Goal: Transaction & Acquisition: Purchase product/service

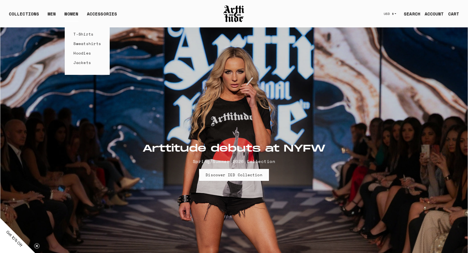
click at [77, 34] on link "T-Shirts" at bounding box center [87, 33] width 28 height 9
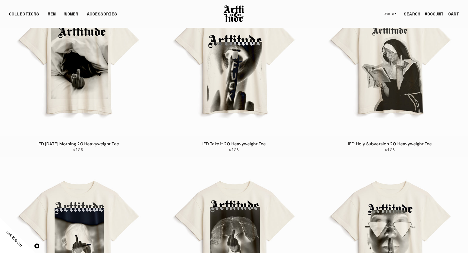
scroll to position [2151, 0]
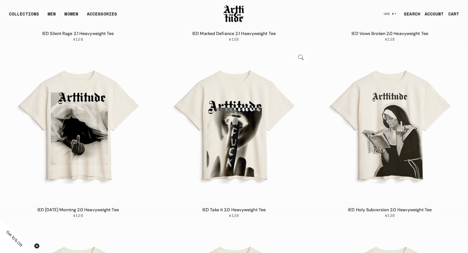
click at [239, 208] on link "IED Take it 2.0 Heavyweight Tee" at bounding box center [233, 210] width 63 height 6
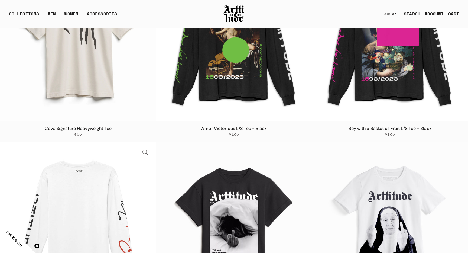
scroll to position [1507, 0]
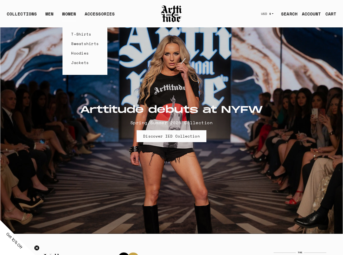
click at [71, 33] on link "T-Shirts" at bounding box center [85, 33] width 28 height 9
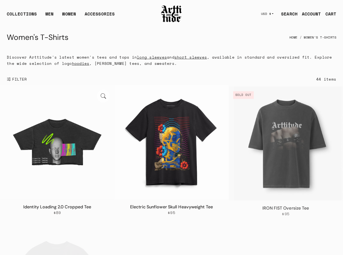
click at [60, 129] on img at bounding box center [57, 142] width 114 height 114
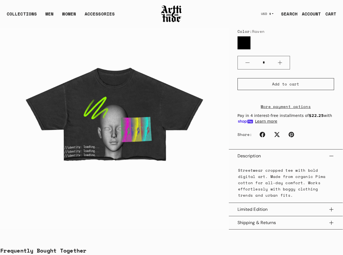
scroll to position [87, 0]
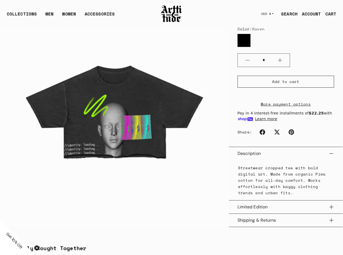
click at [257, 205] on button "Limited Edition" at bounding box center [286, 206] width 97 height 13
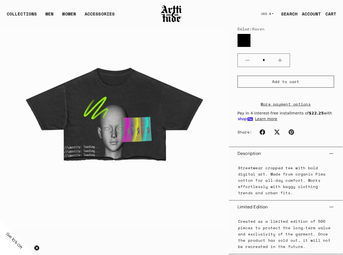
click at [257, 205] on button "Limited Edition" at bounding box center [286, 206] width 97 height 13
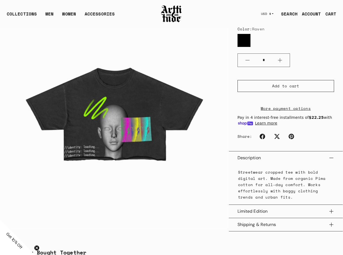
click at [257, 205] on button "Limited Edition" at bounding box center [286, 211] width 97 height 13
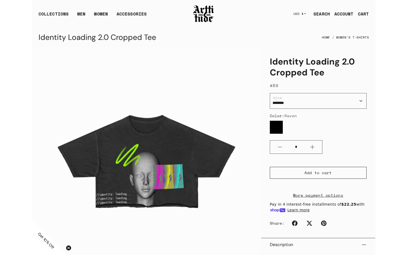
scroll to position [0, 0]
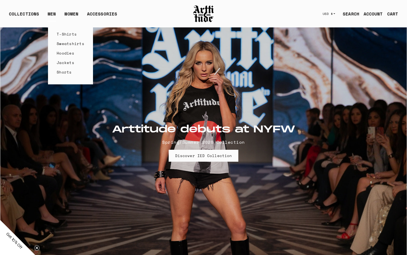
click at [59, 34] on link "T-Shirts" at bounding box center [71, 33] width 28 height 9
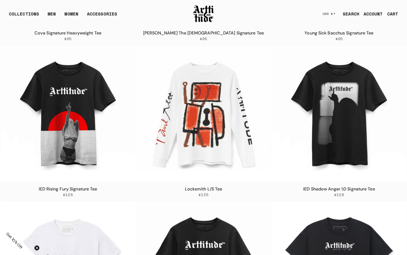
scroll to position [664, 0]
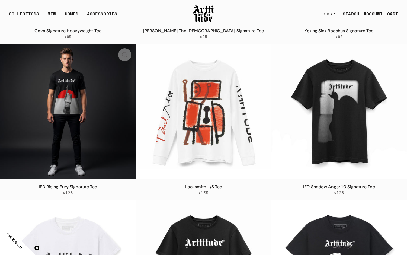
click at [74, 103] on img at bounding box center [67, 111] width 135 height 135
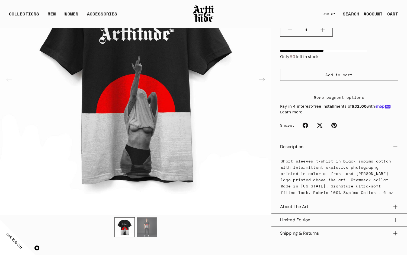
scroll to position [123, 0]
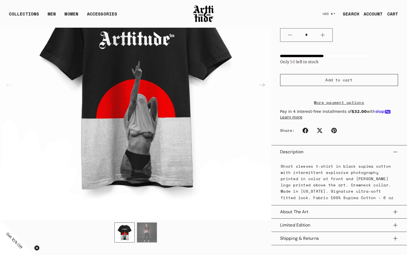
click at [305, 231] on button "Limited Edition" at bounding box center [339, 224] width 118 height 13
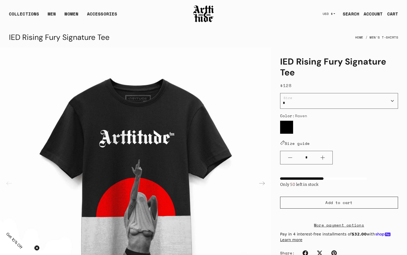
scroll to position [0, 0]
